Goal: Use online tool/utility

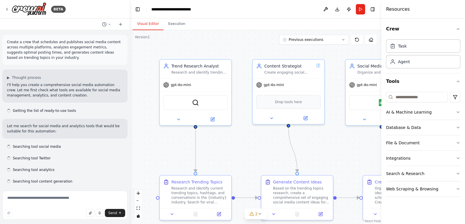
scroll to position [561, 0]
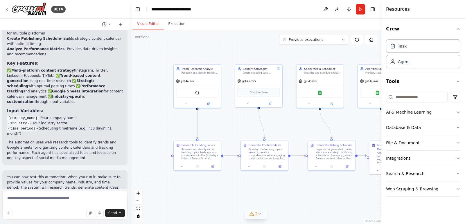
click at [259, 217] on button "2" at bounding box center [255, 214] width 22 height 11
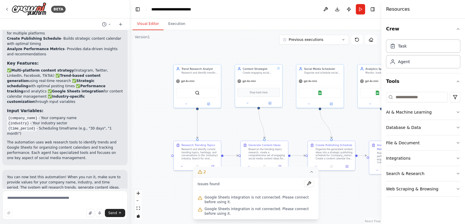
scroll to position [0, 0]
click at [256, 210] on span "Google Sheets integration is not connected. Please connect before using it." at bounding box center [258, 211] width 109 height 9
click at [309, 181] on button at bounding box center [309, 183] width 10 height 7
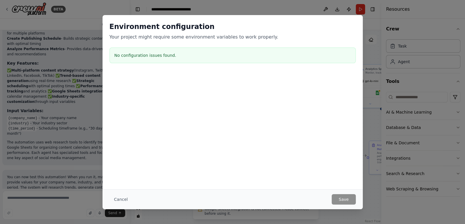
click at [339, 42] on div "Environment configuration Your project might require some environment variables…" at bounding box center [232, 43] width 260 height 57
click at [225, 2] on div "Environment configuration Your project might require some environment variables…" at bounding box center [232, 112] width 465 height 224
click at [228, 10] on div "Environment configuration Your project might require some environment variables…" at bounding box center [232, 112] width 465 height 224
click at [124, 200] on button "Cancel" at bounding box center [120, 199] width 23 height 10
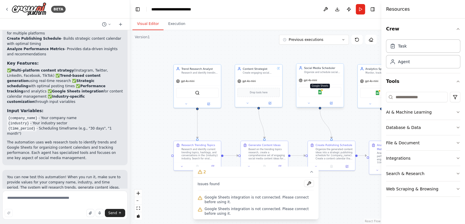
click at [322, 93] on img at bounding box center [319, 92] width 5 height 5
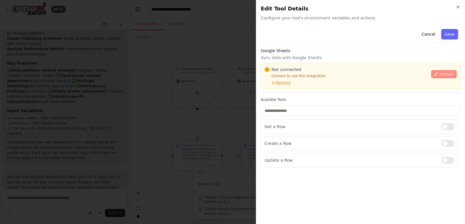
click at [450, 75] on span "Connect" at bounding box center [446, 74] width 15 height 5
click at [279, 82] on span "Recheck" at bounding box center [283, 83] width 15 height 5
